Goal: Information Seeking & Learning: Understand process/instructions

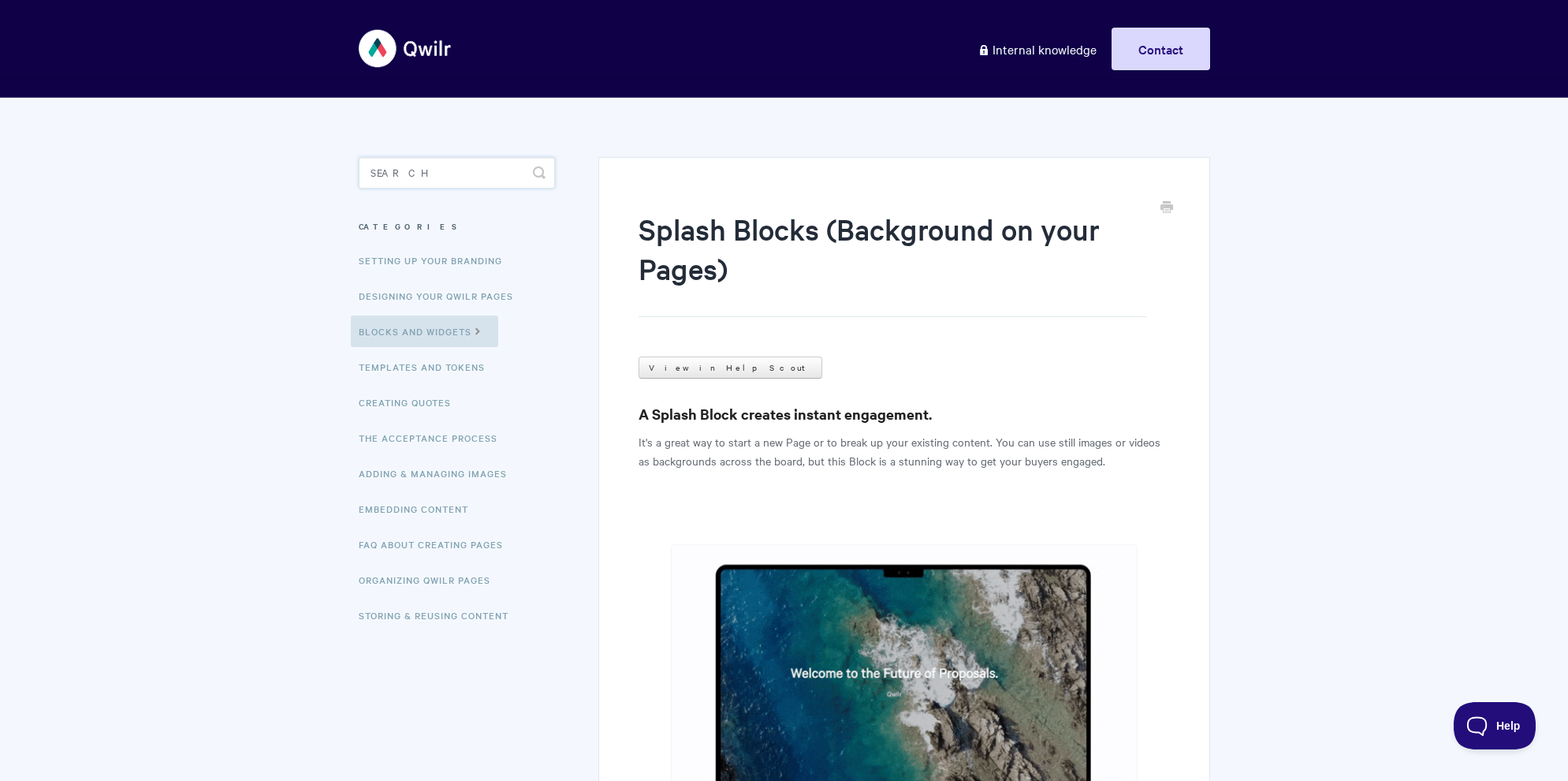
click at [514, 171] on input "Search" at bounding box center [457, 173] width 197 height 31
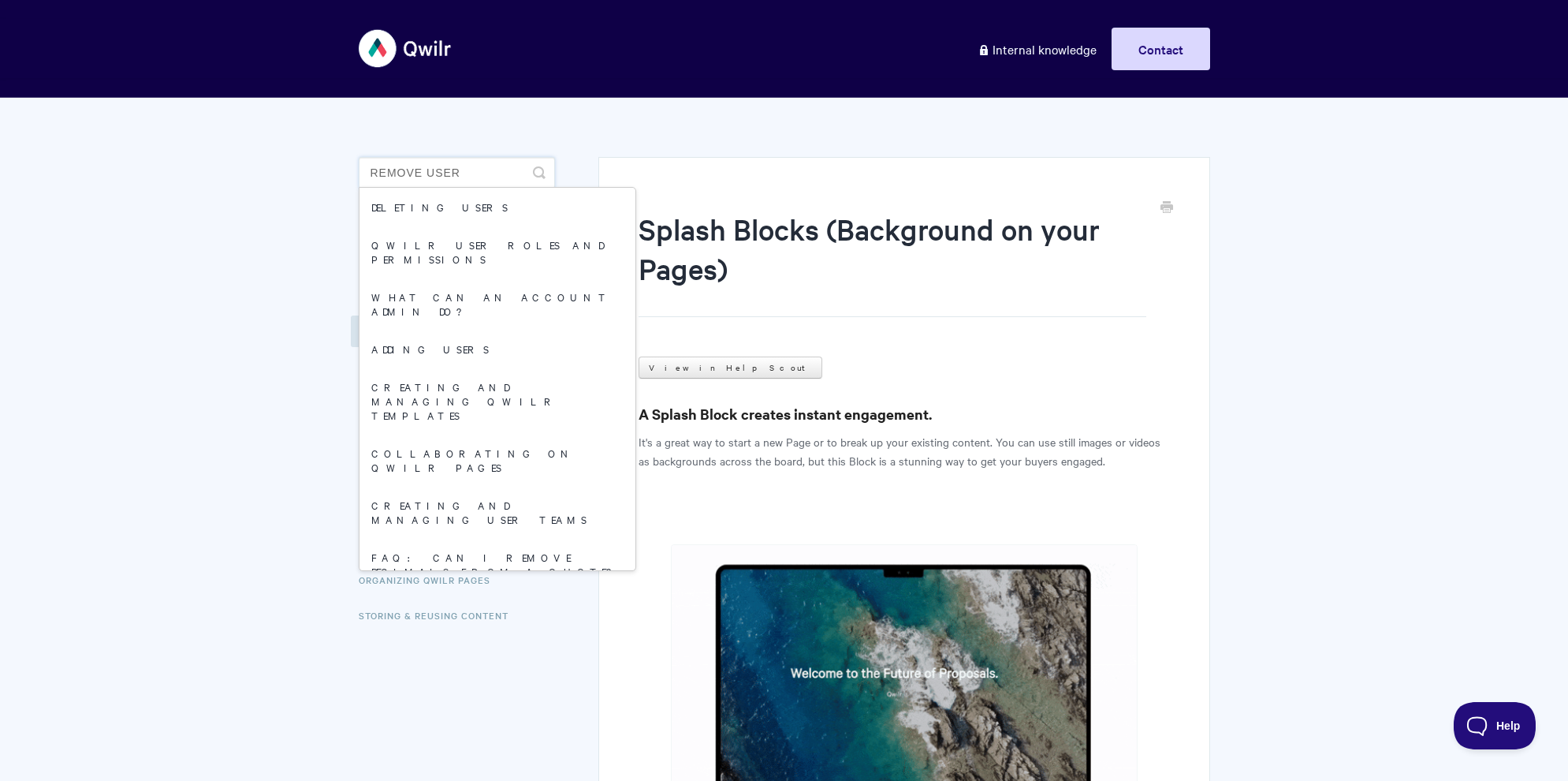
type input "remove user"
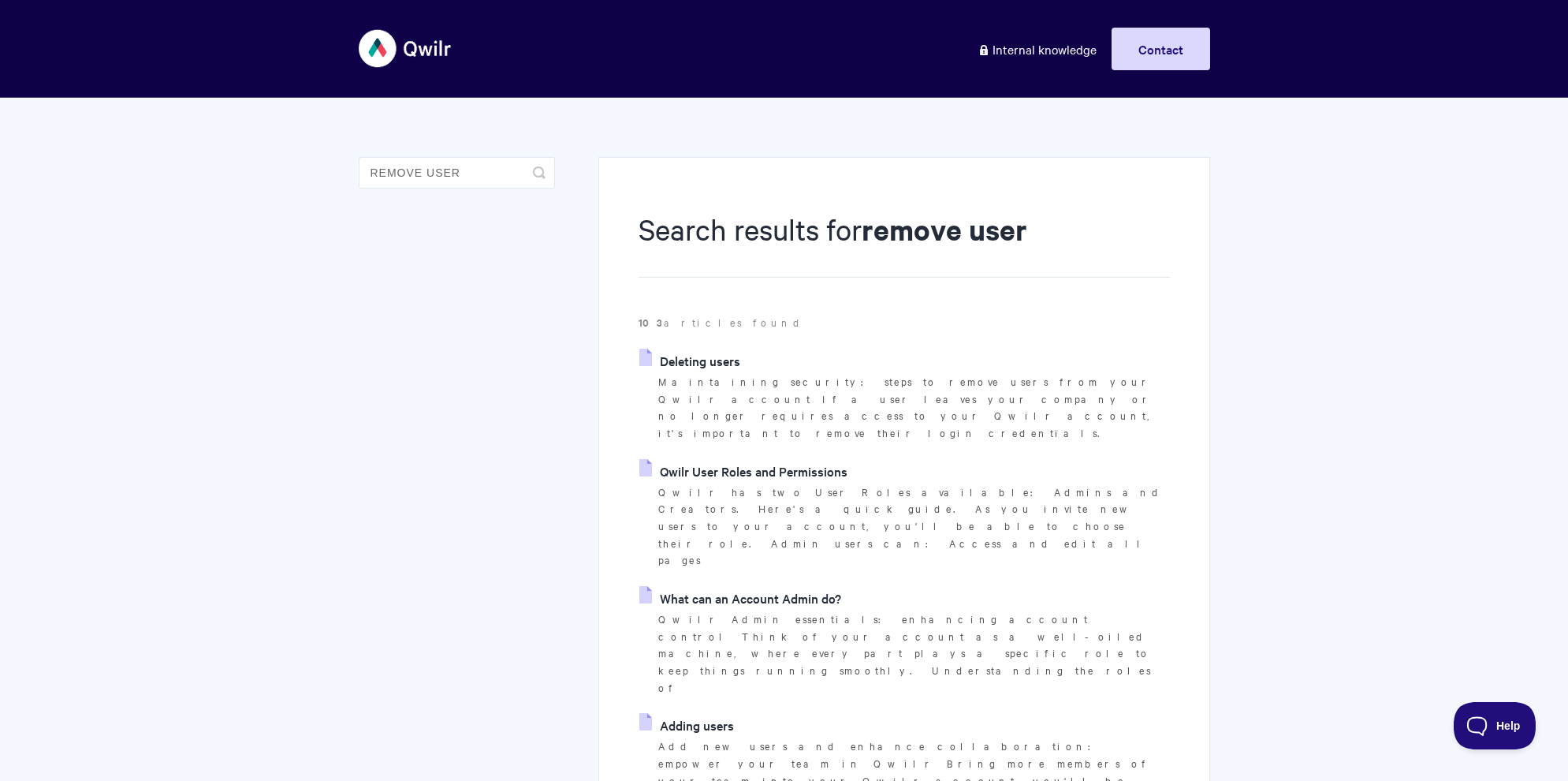
click at [717, 358] on link "Deleting users" at bounding box center [690, 360] width 101 height 24
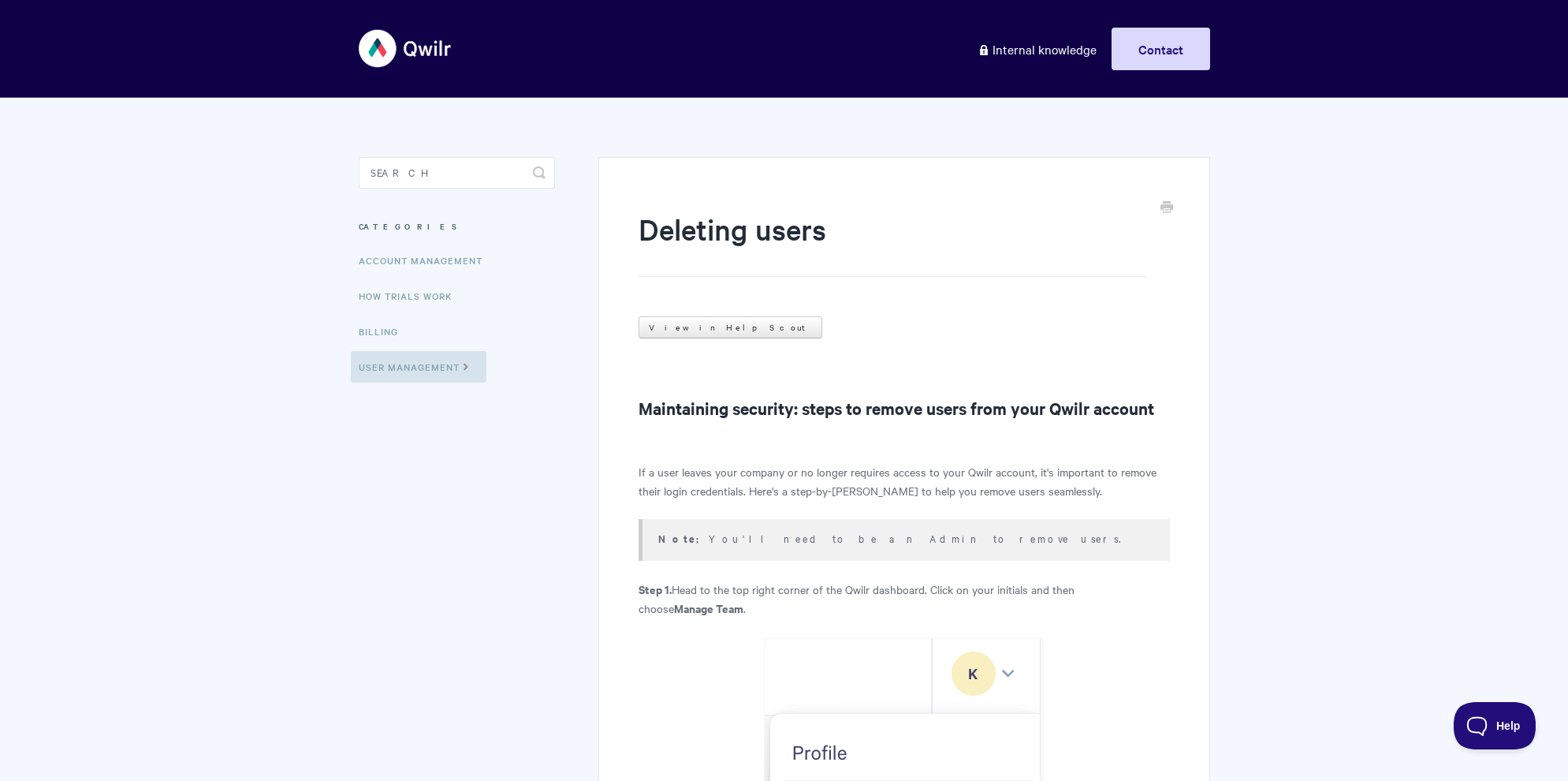
click at [414, 40] on img at bounding box center [406, 49] width 94 height 60
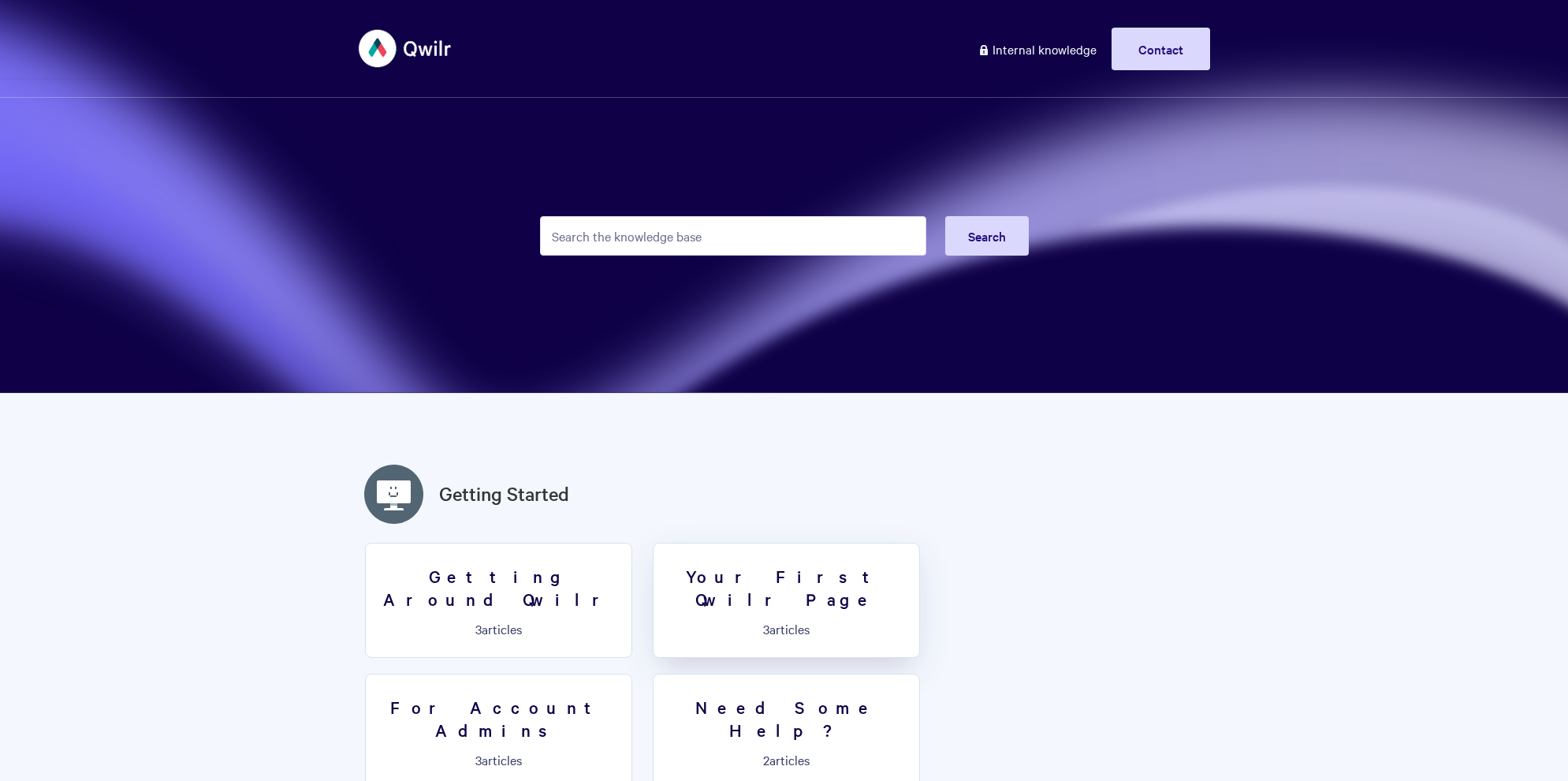
click at [786, 565] on h3 "Your First Qwilr Page" at bounding box center [786, 587] width 247 height 45
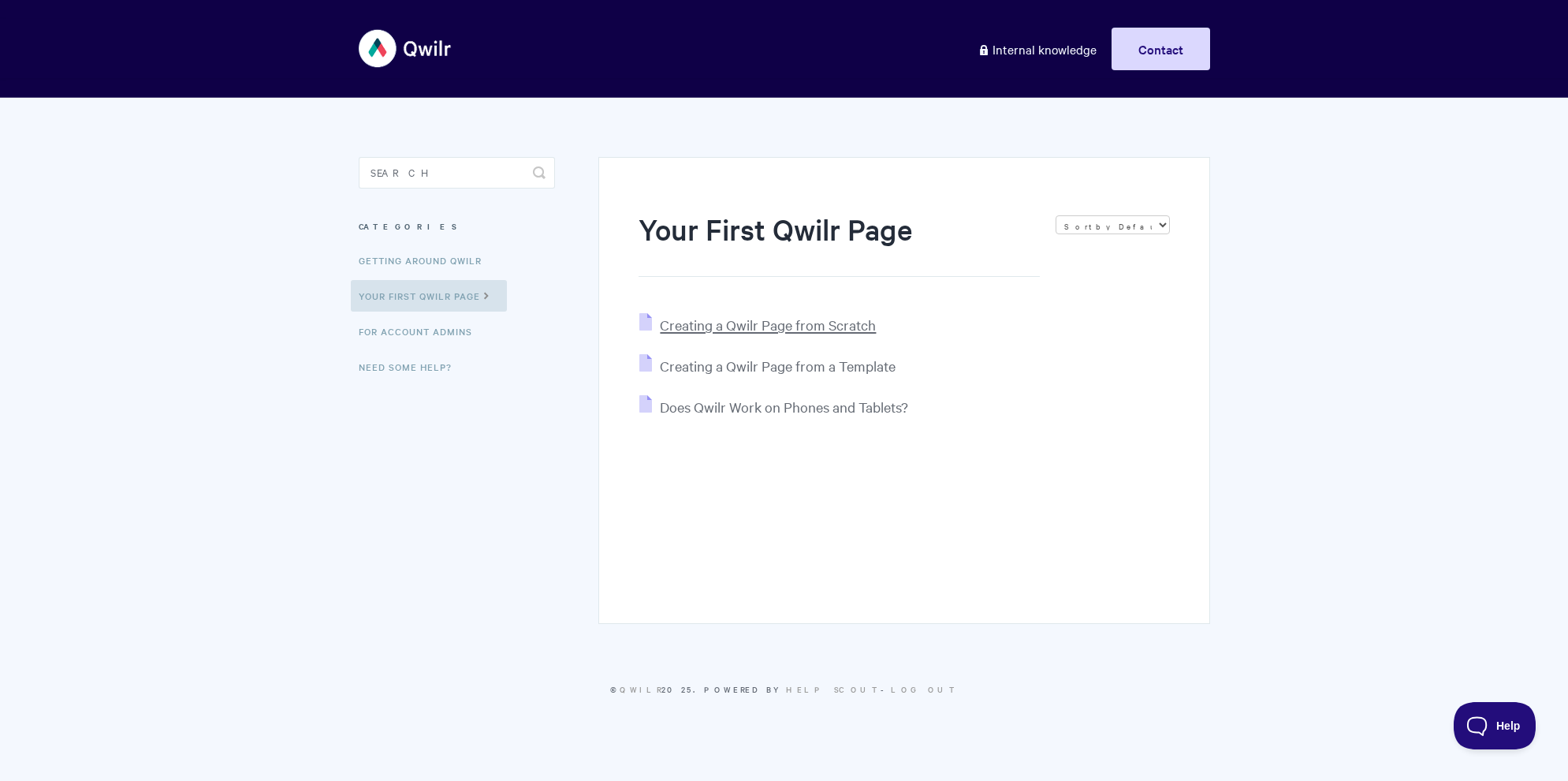
click at [717, 326] on span "Creating a Qwilr Page from Scratch" at bounding box center [767, 325] width 216 height 18
